Goal: Information Seeking & Learning: Learn about a topic

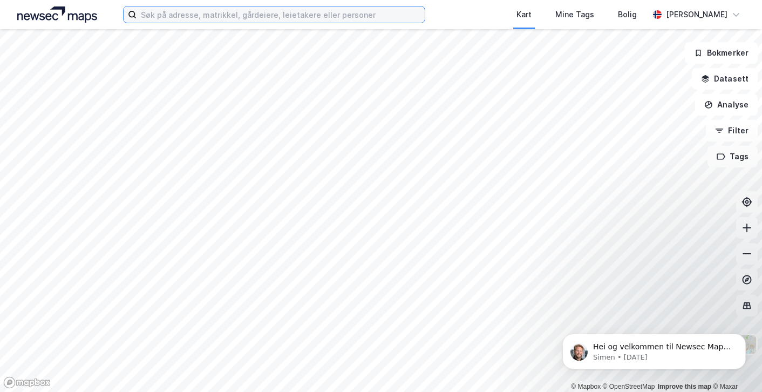
click at [238, 16] on input at bounding box center [281, 14] width 288 height 16
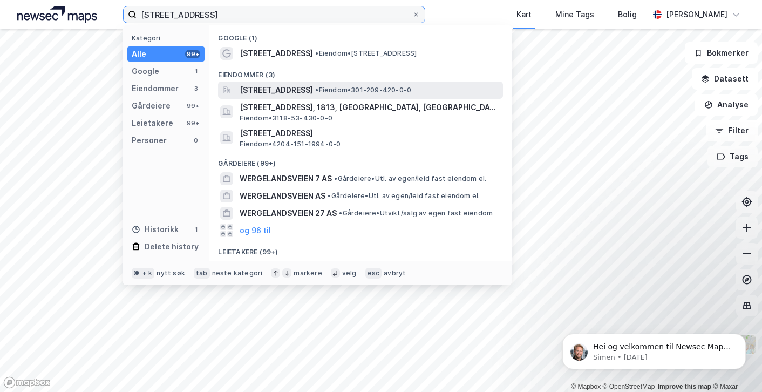
type input "[STREET_ADDRESS]"
click at [258, 88] on span "[STREET_ADDRESS]" at bounding box center [276, 90] width 73 height 13
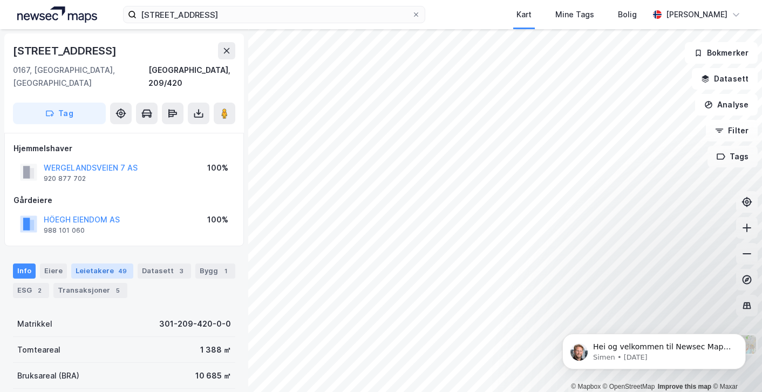
click at [81, 263] on div "Leietakere 49" at bounding box center [102, 270] width 62 height 15
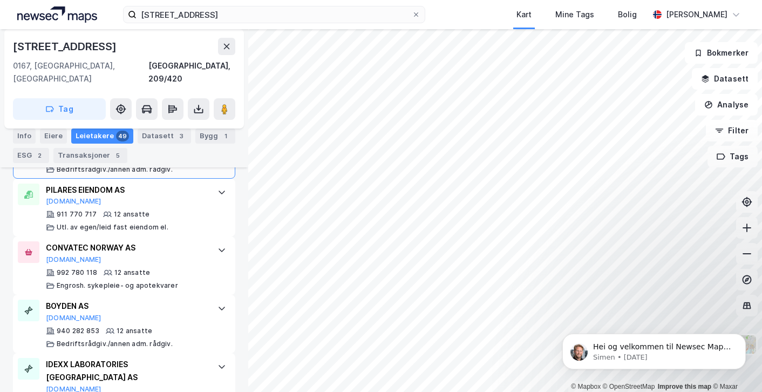
scroll to position [1109, 0]
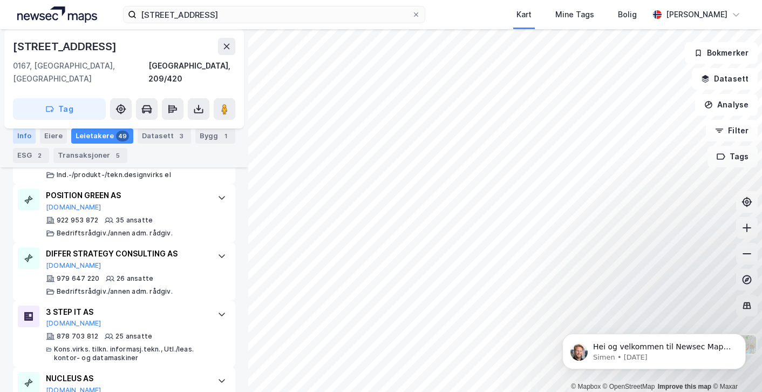
click at [24, 133] on div "Info" at bounding box center [24, 136] width 23 height 15
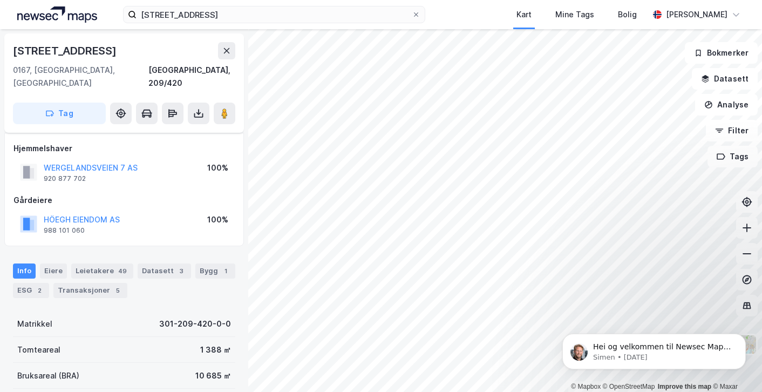
scroll to position [25, 0]
